Goal: Task Accomplishment & Management: Complete application form

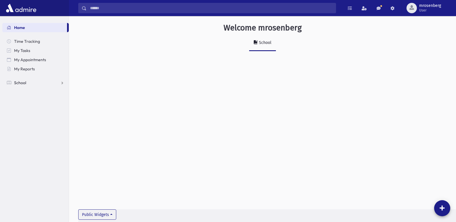
click at [12, 83] on link "School" at bounding box center [35, 82] width 66 height 9
click at [19, 105] on link "Attendance" at bounding box center [35, 101] width 66 height 9
click at [21, 112] on link "Entry" at bounding box center [35, 110] width 66 height 9
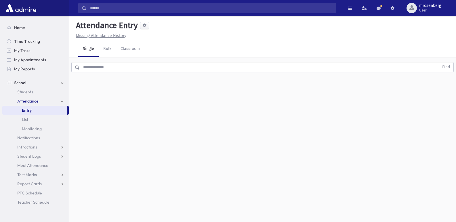
click at [117, 72] on input "text" at bounding box center [259, 67] width 359 height 10
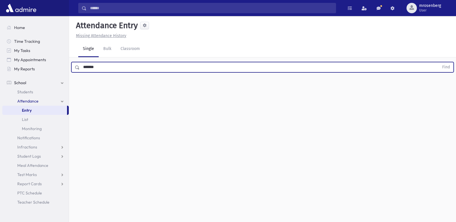
click at [439, 62] on button "Find" at bounding box center [446, 67] width 15 height 10
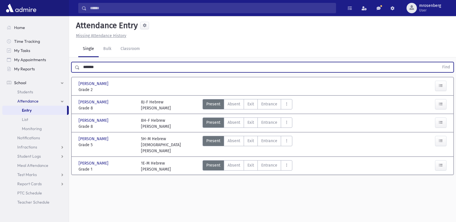
click at [87, 68] on input "*******" at bounding box center [259, 67] width 359 height 10
click at [90, 66] on input "*******" at bounding box center [259, 67] width 359 height 10
click at [439, 62] on button "Find" at bounding box center [446, 67] width 15 height 10
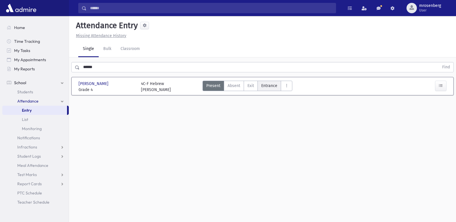
click at [263, 88] on span "Entrance" at bounding box center [269, 86] width 16 height 6
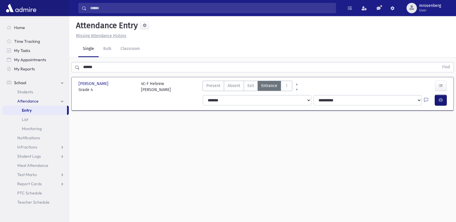
click at [435, 103] on button "button" at bounding box center [441, 100] width 12 height 10
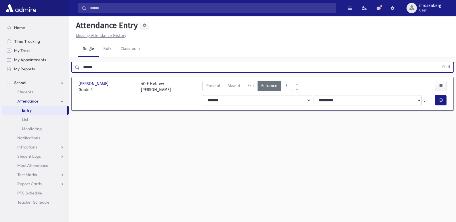
drag, startPoint x: 110, startPoint y: 69, endPoint x: 53, endPoint y: 78, distance: 57.3
click at [53, 78] on div "Search Results Students" at bounding box center [228, 117] width 456 height 235
click at [439, 62] on button "Find" at bounding box center [446, 67] width 15 height 10
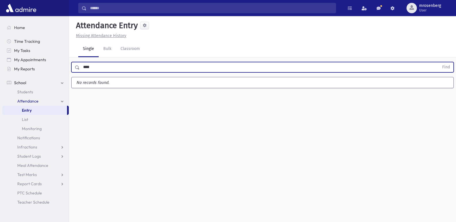
click at [439, 62] on button "Find" at bounding box center [446, 67] width 15 height 10
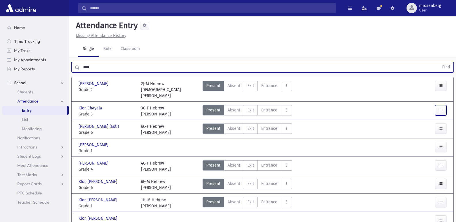
click at [444, 107] on button "button" at bounding box center [441, 110] width 12 height 10
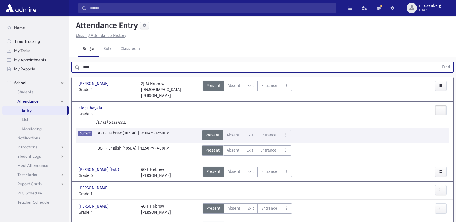
drag, startPoint x: 99, startPoint y: 68, endPoint x: 63, endPoint y: 74, distance: 37.2
click at [64, 74] on div "Search Results Students" at bounding box center [228, 147] width 456 height 294
type input "******"
click at [439, 62] on button "Find" at bounding box center [446, 67] width 15 height 10
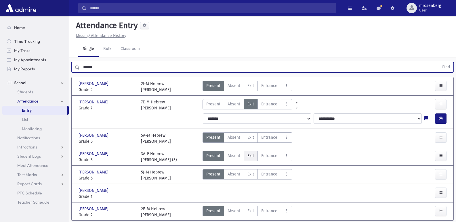
click at [252, 160] on label "Exit Ex" at bounding box center [251, 156] width 14 height 10
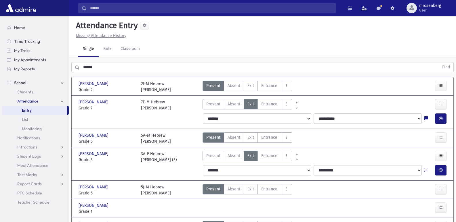
click at [426, 171] on icon at bounding box center [426, 170] width 4 height 5
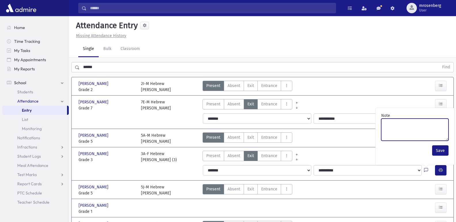
click at [411, 122] on textarea "Note" at bounding box center [414, 130] width 67 height 22
type textarea "****"
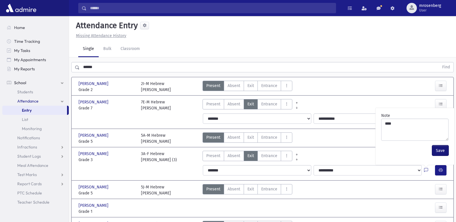
click at [444, 150] on button "Save" at bounding box center [440, 150] width 16 height 10
click at [447, 171] on div at bounding box center [442, 170] width 14 height 10
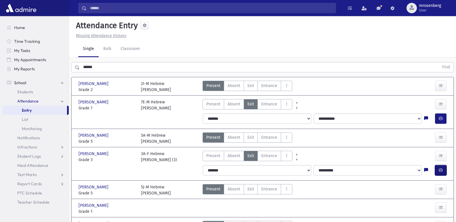
click at [441, 171] on icon "button" at bounding box center [441, 170] width 4 height 5
click at [445, 171] on button "button" at bounding box center [441, 170] width 12 height 10
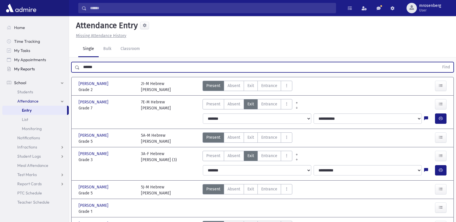
drag, startPoint x: 98, startPoint y: 67, endPoint x: 62, endPoint y: 68, distance: 35.9
click at [62, 68] on div "Search Results Students" at bounding box center [228, 128] width 456 height 257
type input "*****"
click at [439, 62] on button "Find" at bounding box center [446, 67] width 15 height 10
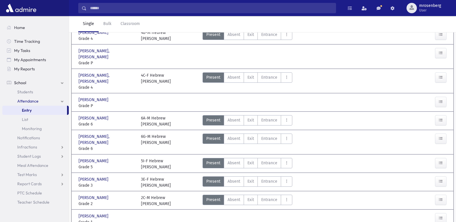
scroll to position [58, 0]
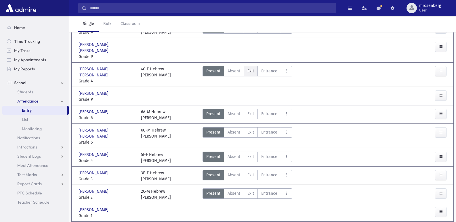
click at [254, 68] on label "Exit Ex" at bounding box center [251, 71] width 14 height 10
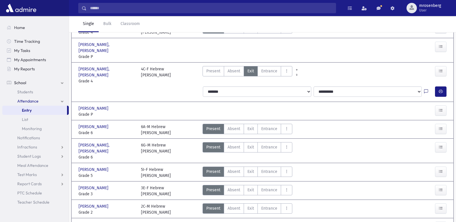
click at [426, 89] on icon at bounding box center [426, 91] width 4 height 5
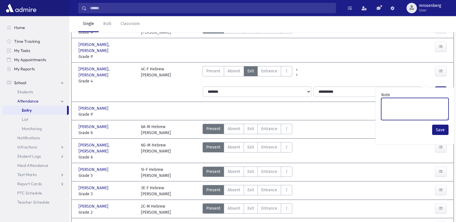
click at [388, 107] on textarea "Note" at bounding box center [414, 109] width 67 height 22
type textarea "****"
click at [439, 131] on button "Save" at bounding box center [440, 130] width 16 height 10
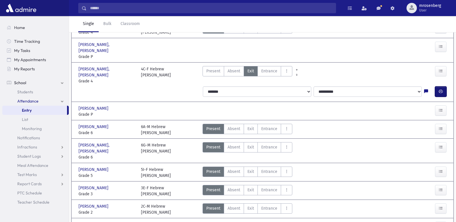
click at [445, 87] on button "button" at bounding box center [441, 92] width 12 height 10
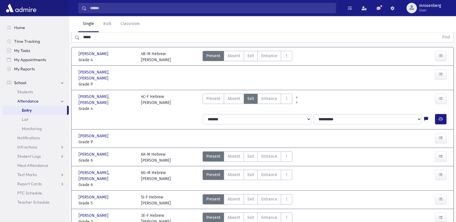
scroll to position [0, 0]
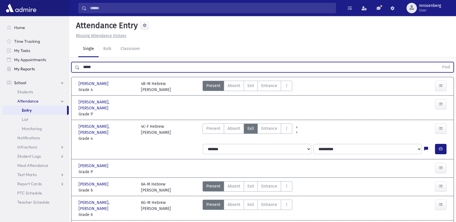
drag, startPoint x: 101, startPoint y: 66, endPoint x: 63, endPoint y: 68, distance: 38.0
click at [63, 68] on div "Search Results Students" at bounding box center [228, 197] width 456 height 395
click at [439, 62] on button "Find" at bounding box center [446, 67] width 15 height 10
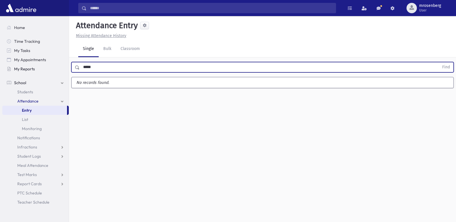
click at [439, 62] on button "Find" at bounding box center [446, 67] width 15 height 10
type input "***"
click at [439, 62] on button "Find" at bounding box center [446, 67] width 15 height 10
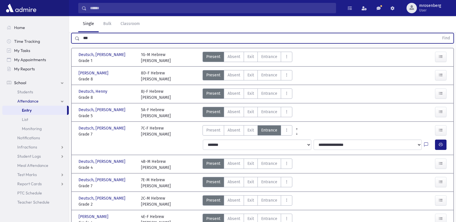
scroll to position [58, 0]
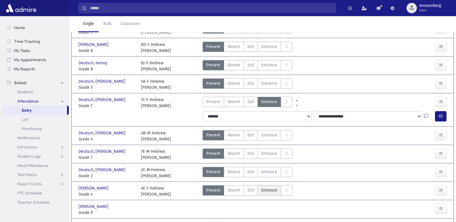
click at [268, 191] on span "Entrance" at bounding box center [269, 190] width 16 height 6
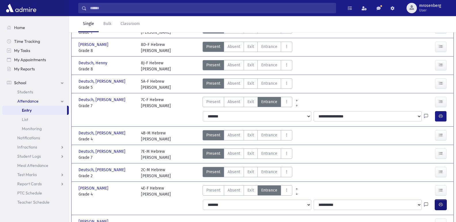
click at [441, 201] on button "button" at bounding box center [441, 205] width 12 height 10
